Goal: Find specific page/section: Find specific page/section

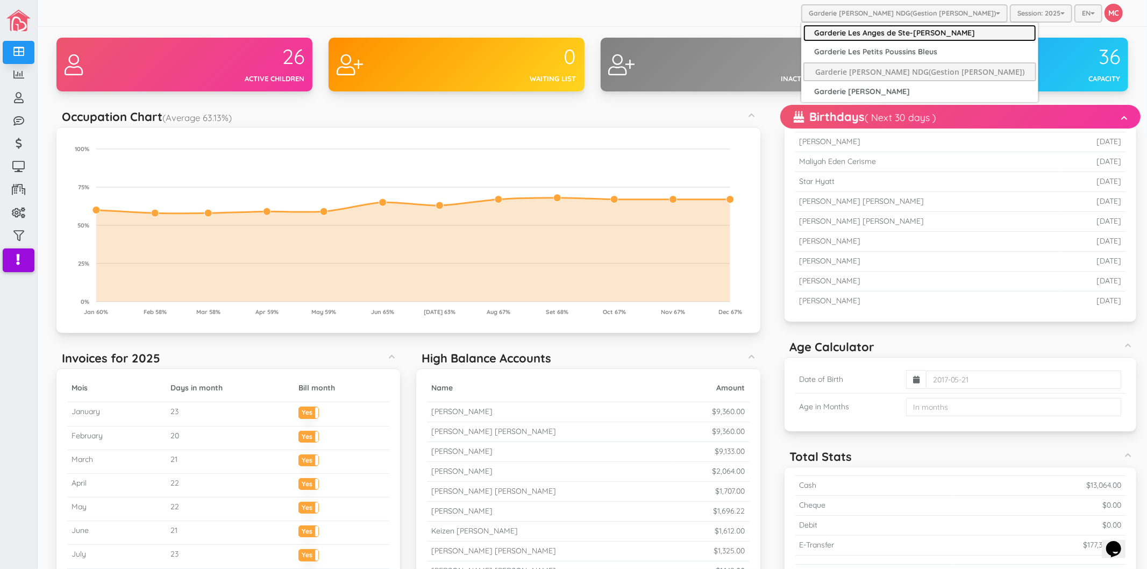
click at [868, 30] on link "Garderie Les Anges de Ste-[PERSON_NAME]" at bounding box center [919, 33] width 233 height 17
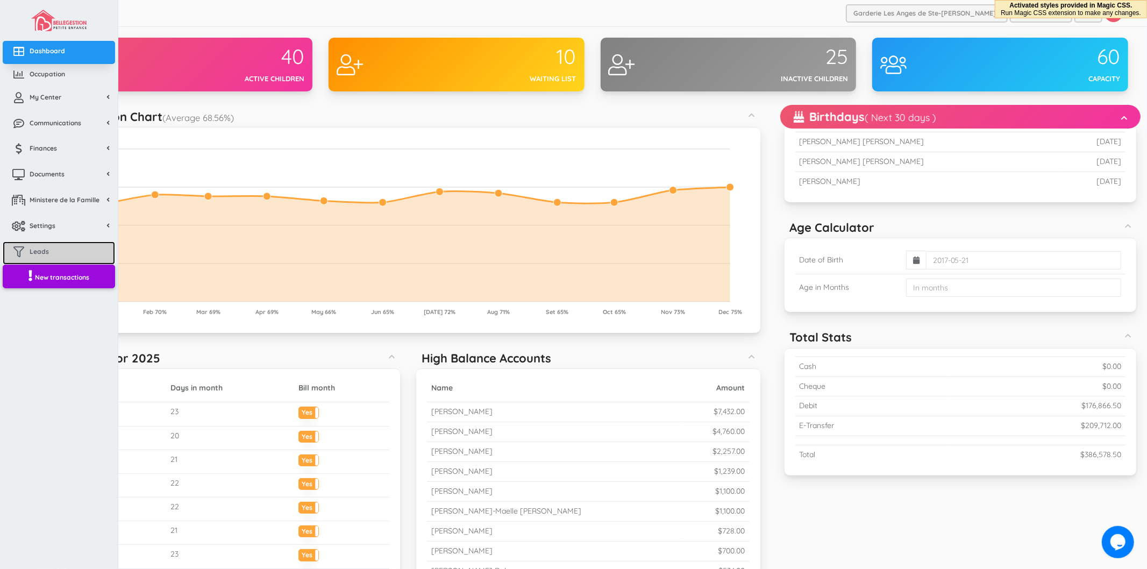
click at [60, 253] on link "Leads" at bounding box center [59, 252] width 112 height 23
